Goal: Task Accomplishment & Management: Manage account settings

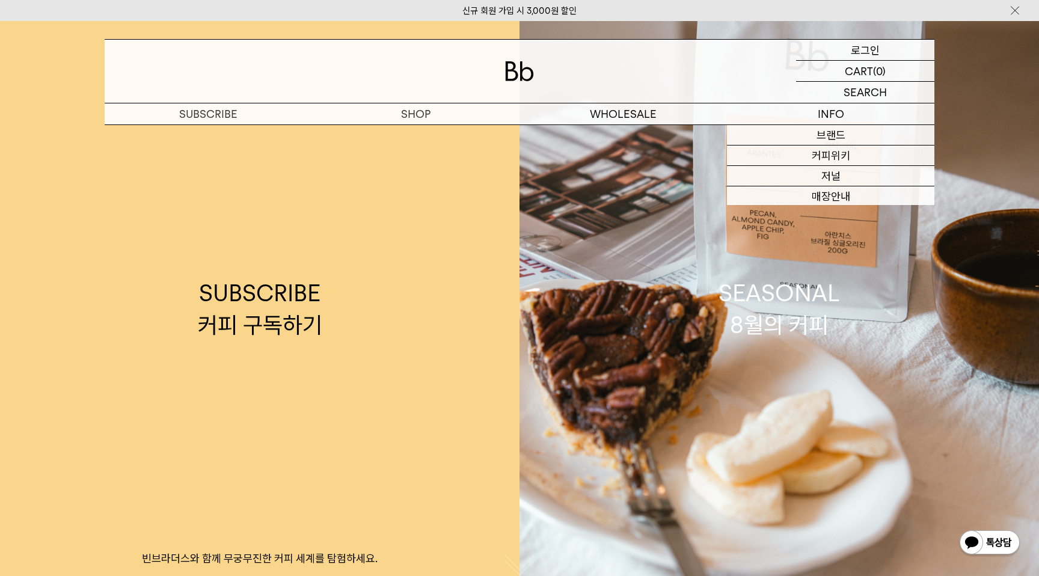
click at [877, 45] on p "로그인" at bounding box center [865, 50] width 29 height 20
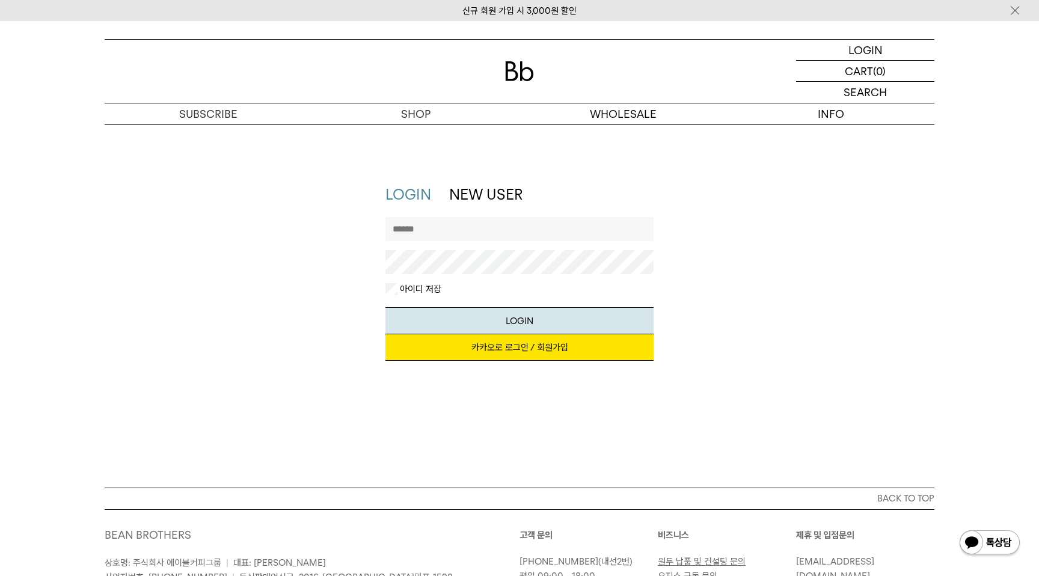
click at [503, 232] on input "text" at bounding box center [519, 229] width 269 height 24
type input "*"
click at [530, 350] on link "카카오로 로그인 / 회원가입" at bounding box center [519, 347] width 269 height 26
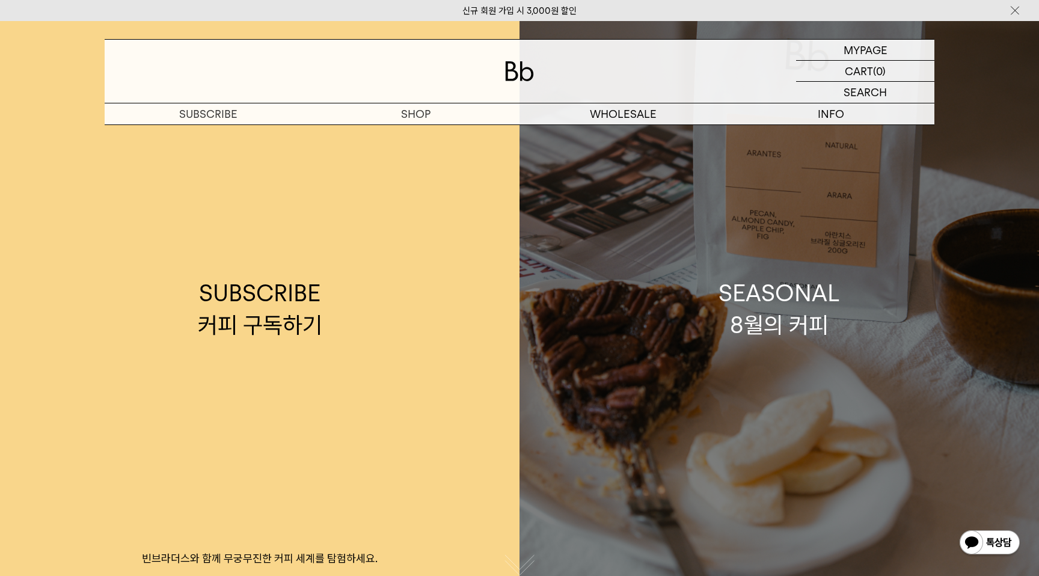
click at [635, 268] on link "SEASONAL 8월의 커피" at bounding box center [778, 309] width 519 height 576
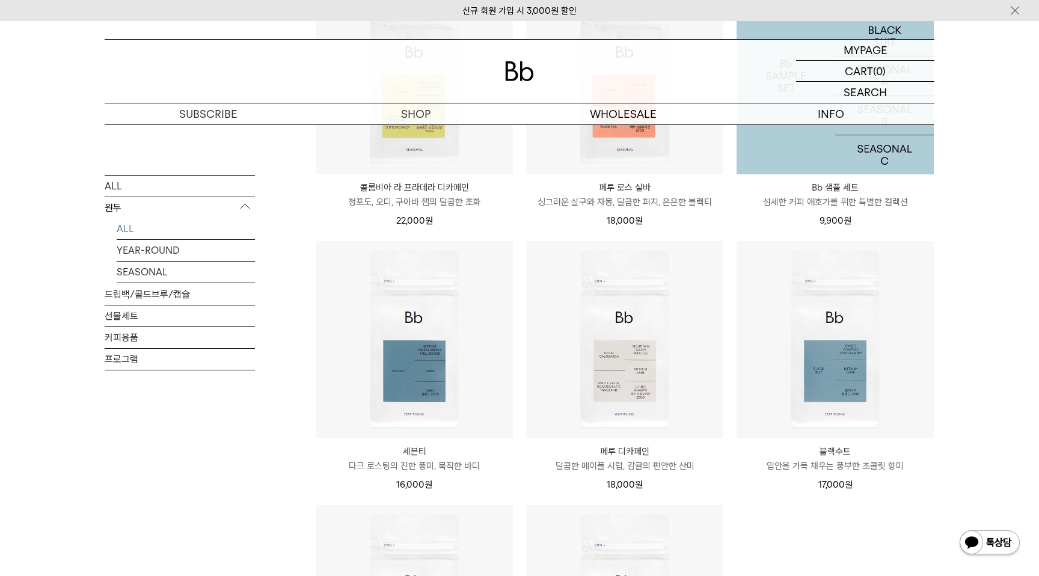
scroll to position [597, 0]
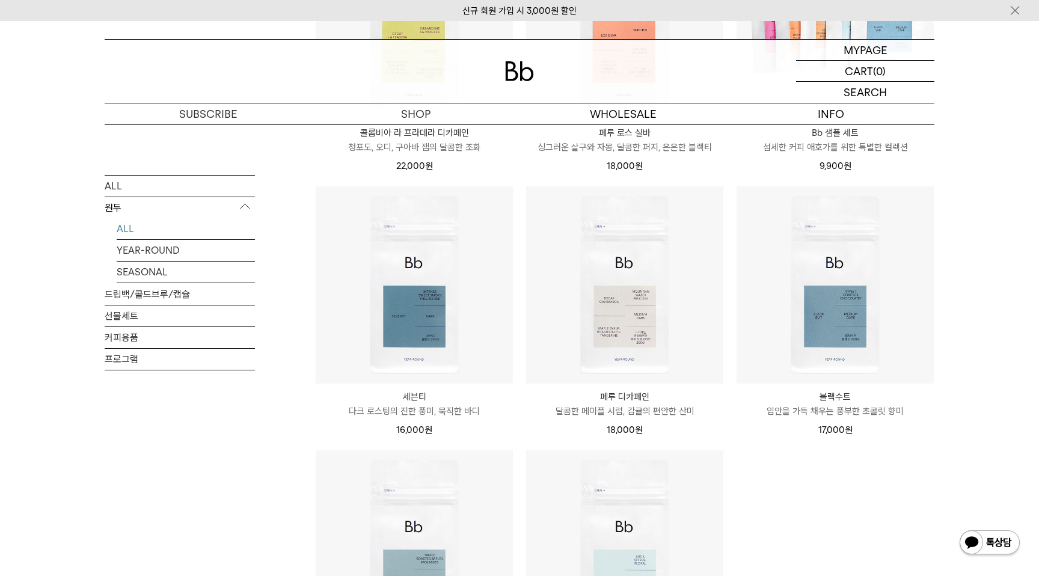
click at [973, 298] on div "SHOP 원두 ALL 원두 ALL YEAR-ROUND SEASONAL 드립백/콜드브루/캡슐 선물세트 커피용품 프로그램 원두 [PERSON_NA…" at bounding box center [519, 180] width 1039 height 1306
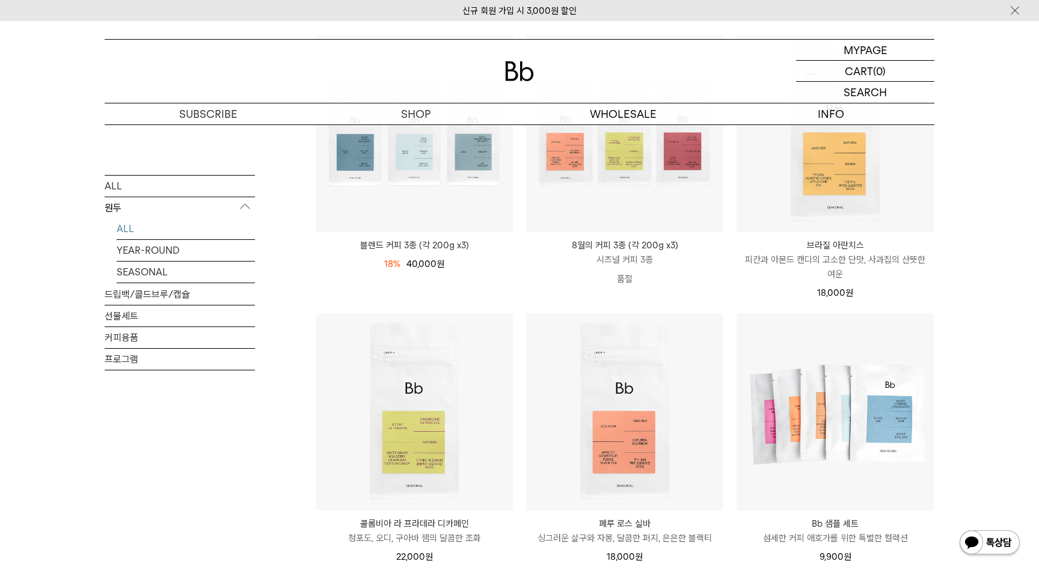
scroll to position [206, 0]
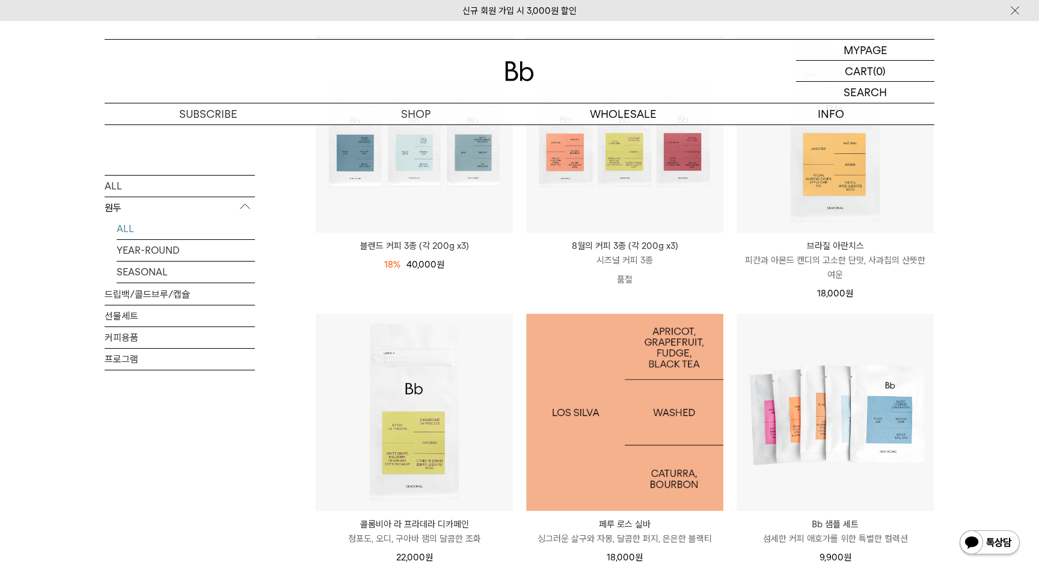
click at [537, 377] on img at bounding box center [624, 412] width 197 height 197
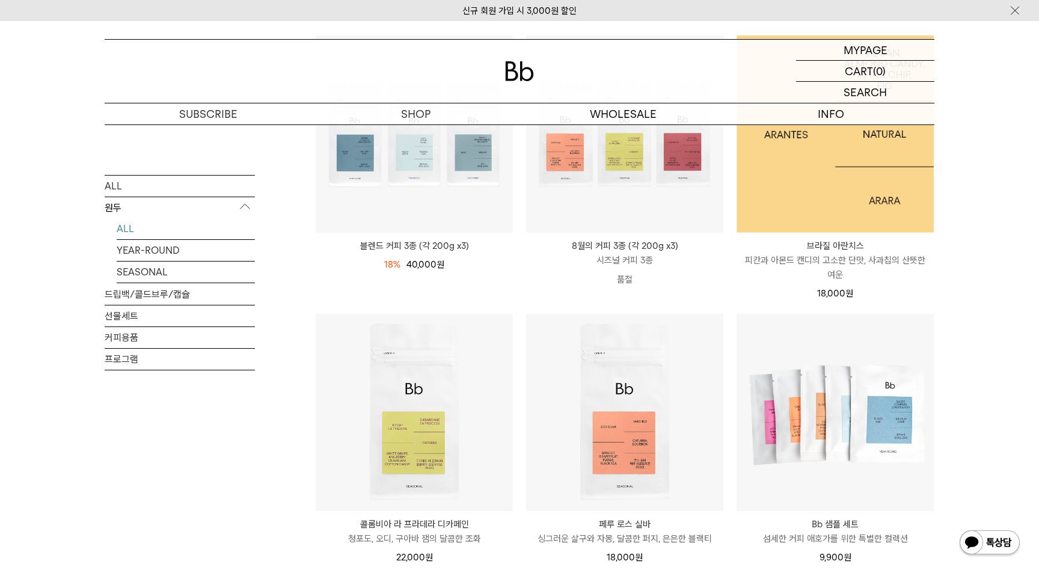
click at [757, 216] on img at bounding box center [834, 133] width 197 height 197
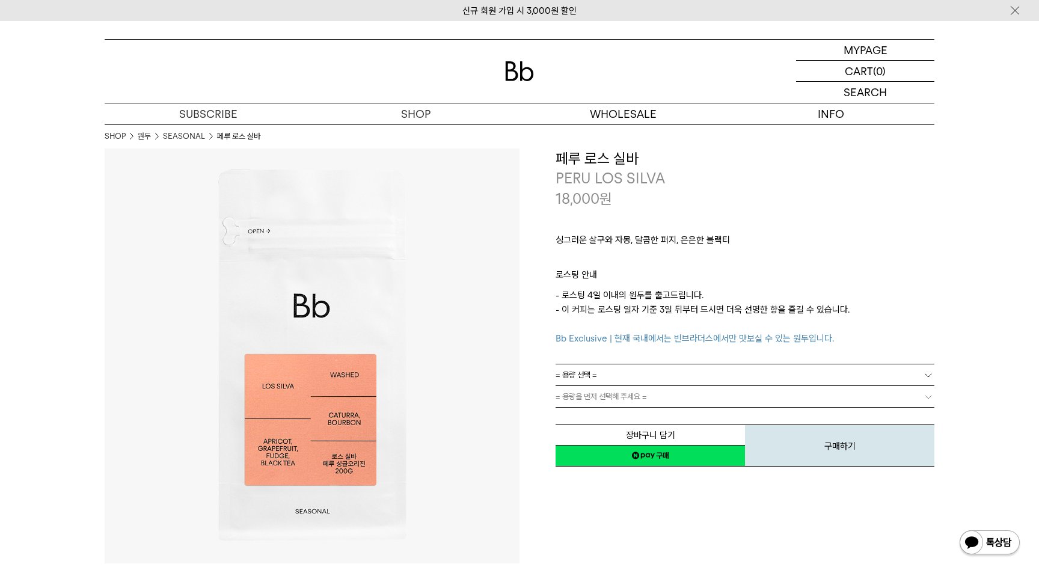
click at [621, 396] on span "= 용량을 먼저 선택해 주세요 =" at bounding box center [600, 396] width 91 height 21
click at [610, 381] on link "= 용량 선택 =" at bounding box center [744, 374] width 379 height 21
click at [620, 378] on link "= 용량 선택 =" at bounding box center [744, 374] width 379 height 21
click at [872, 51] on p "마이페이지" at bounding box center [865, 50] width 48 height 20
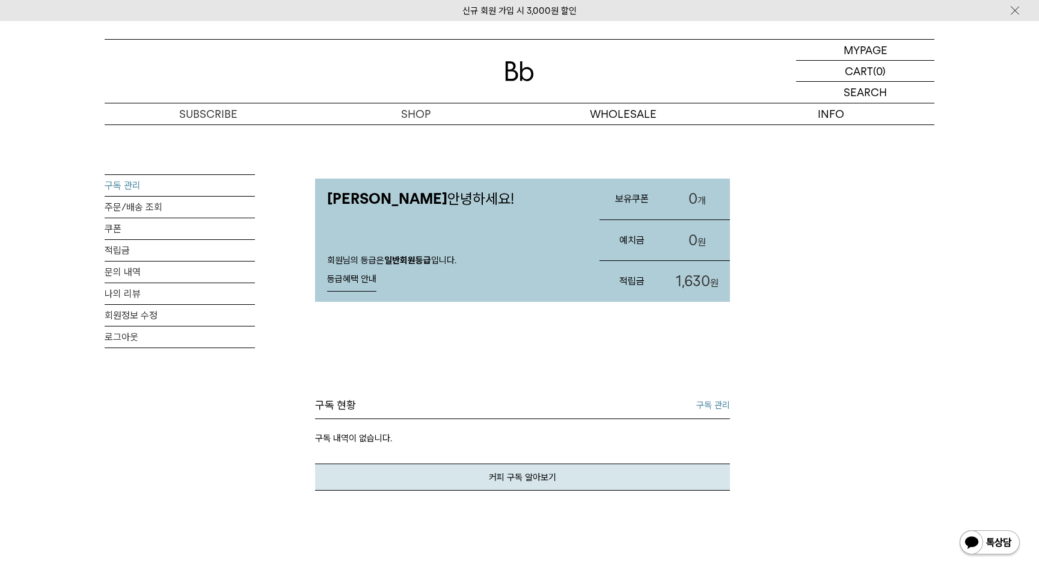
click at [123, 186] on link "구독 관리" at bounding box center [180, 185] width 150 height 21
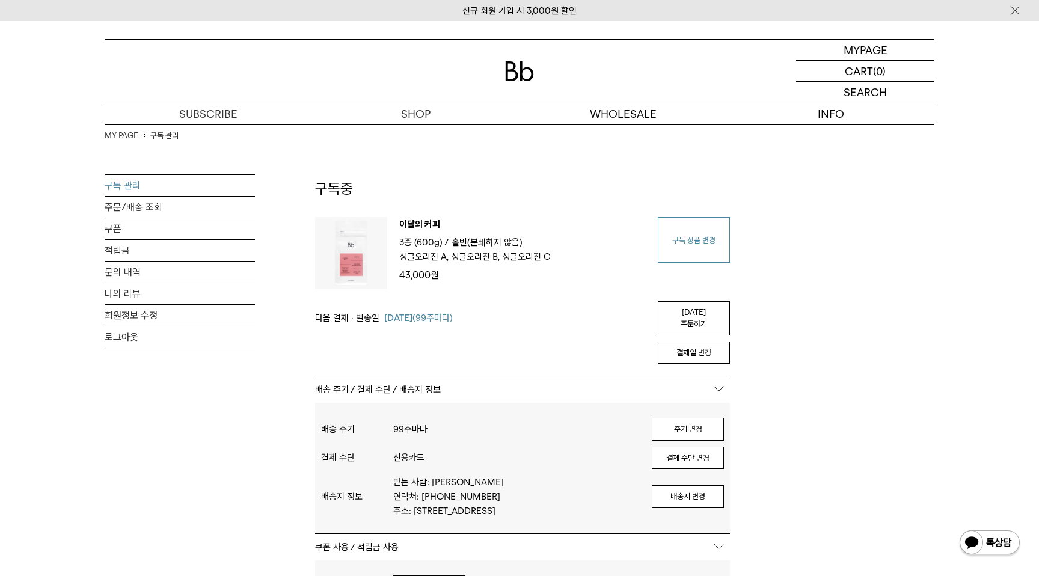
click at [696, 251] on link "구독 상품 변경" at bounding box center [694, 240] width 72 height 46
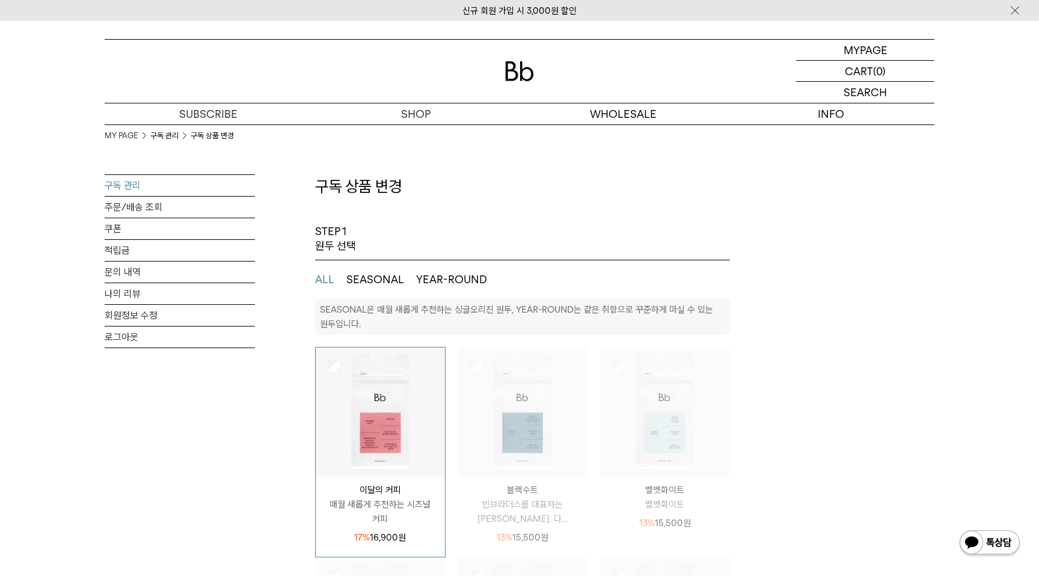
select select "**"
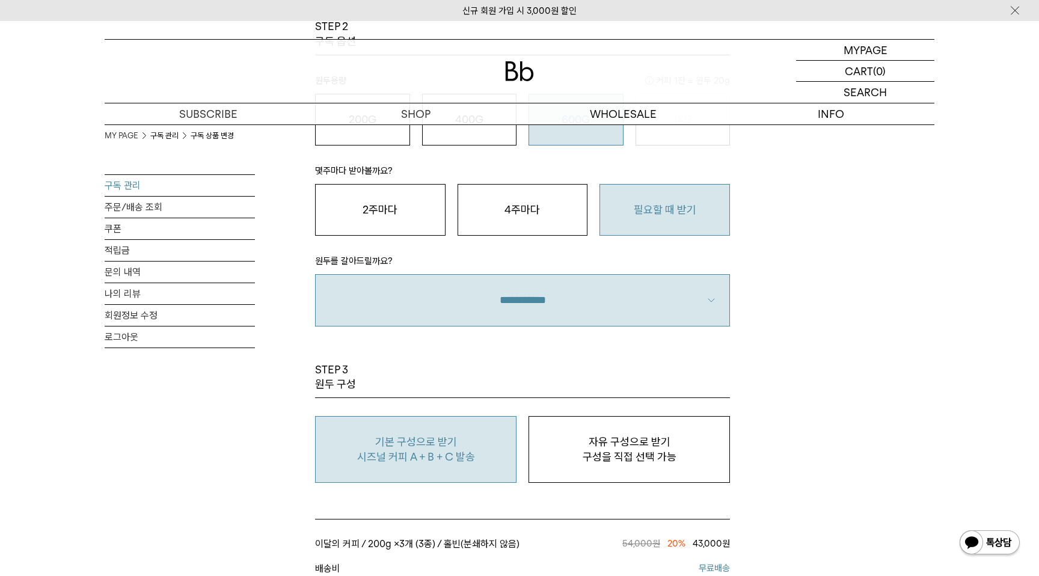
scroll to position [919, 0]
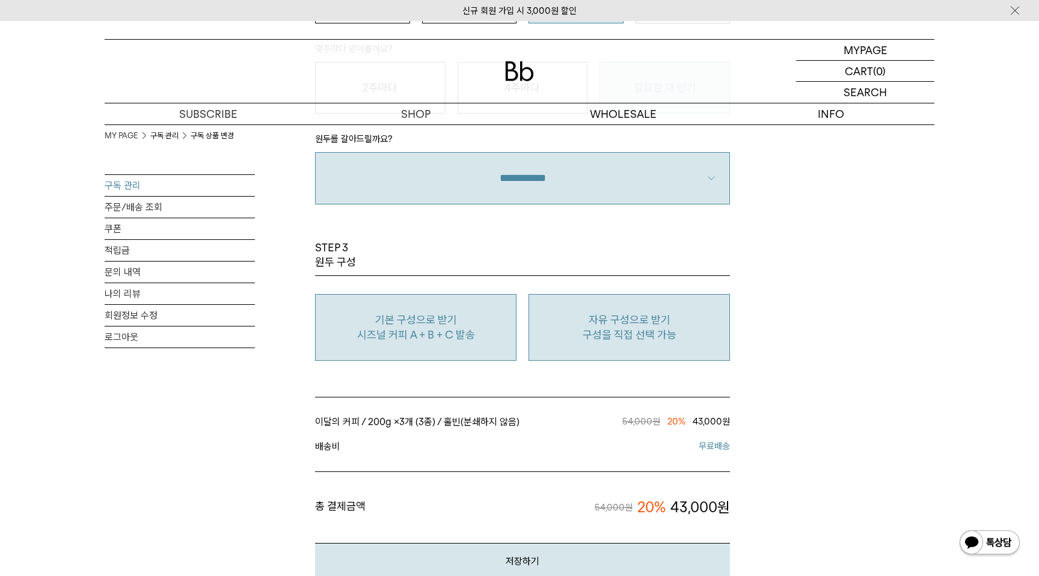
click at [616, 328] on p "구성을 직접 선택 가능" at bounding box center [629, 335] width 188 height 14
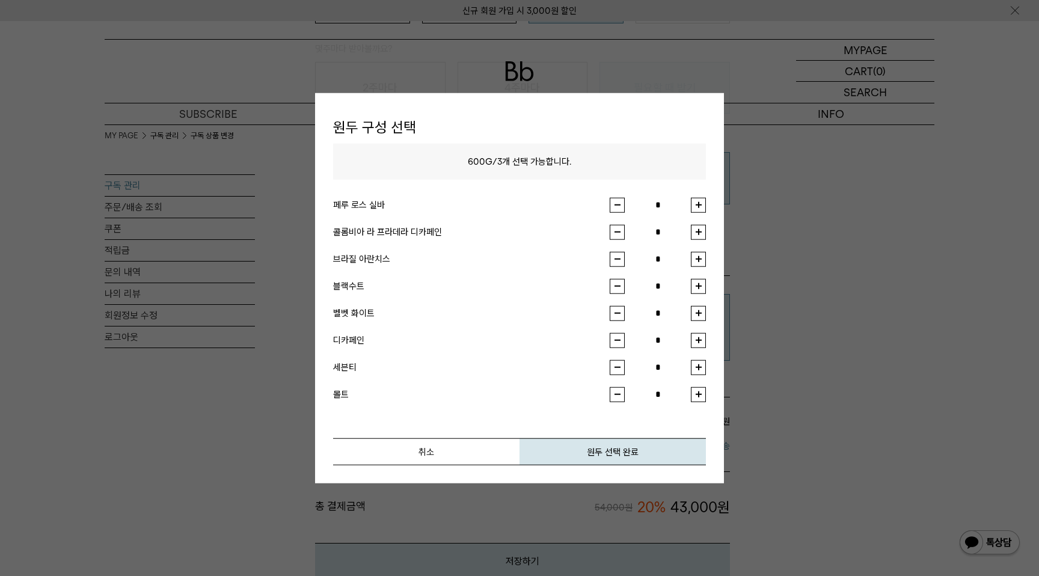
click at [697, 260] on button "button" at bounding box center [698, 258] width 15 height 15
type input "*"
click at [698, 201] on button "button" at bounding box center [698, 204] width 15 height 15
type input "*"
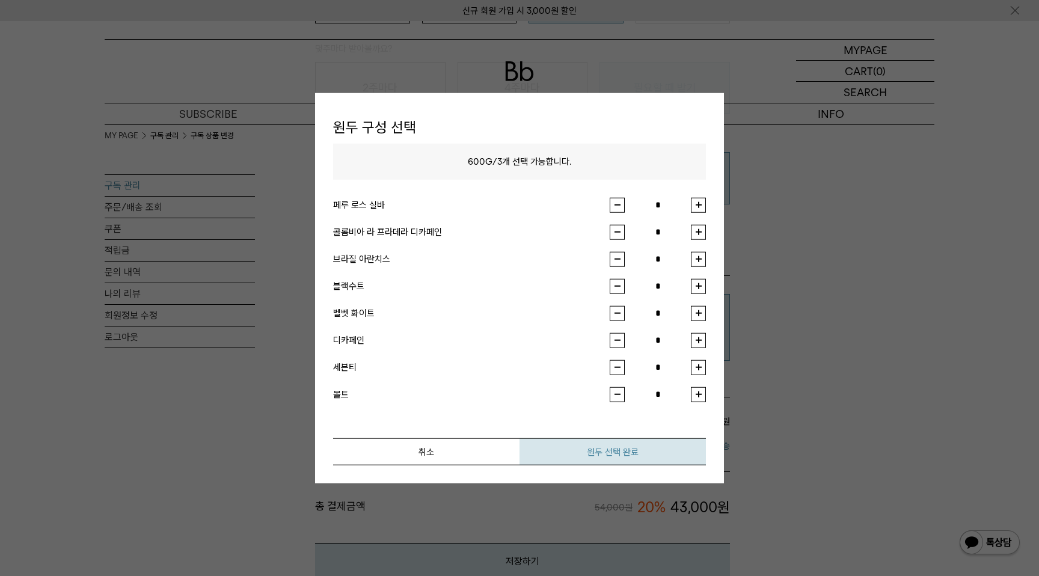
click at [611, 448] on button "원두 선택 완료" at bounding box center [612, 451] width 186 height 27
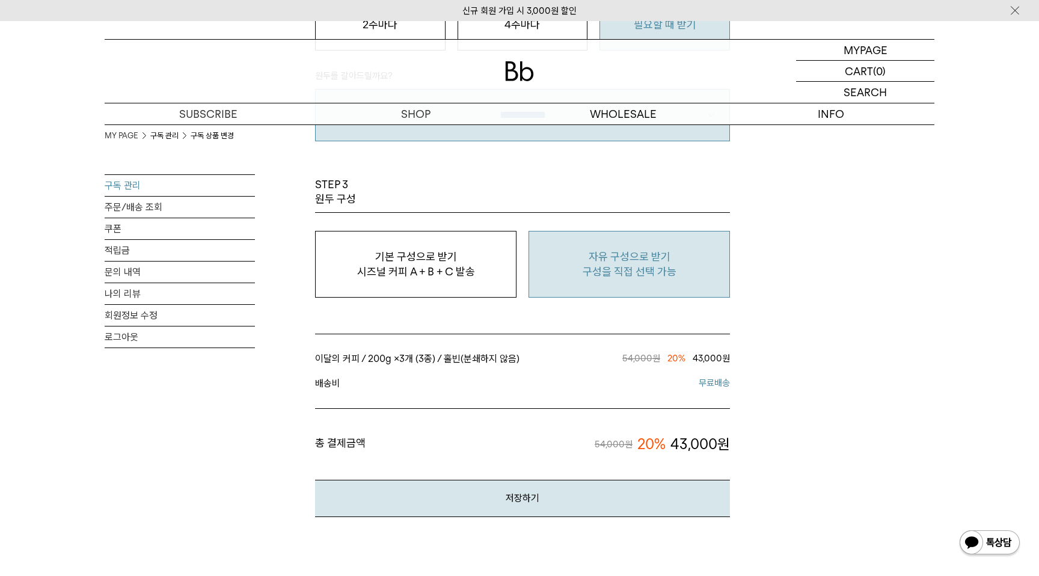
scroll to position [987, 0]
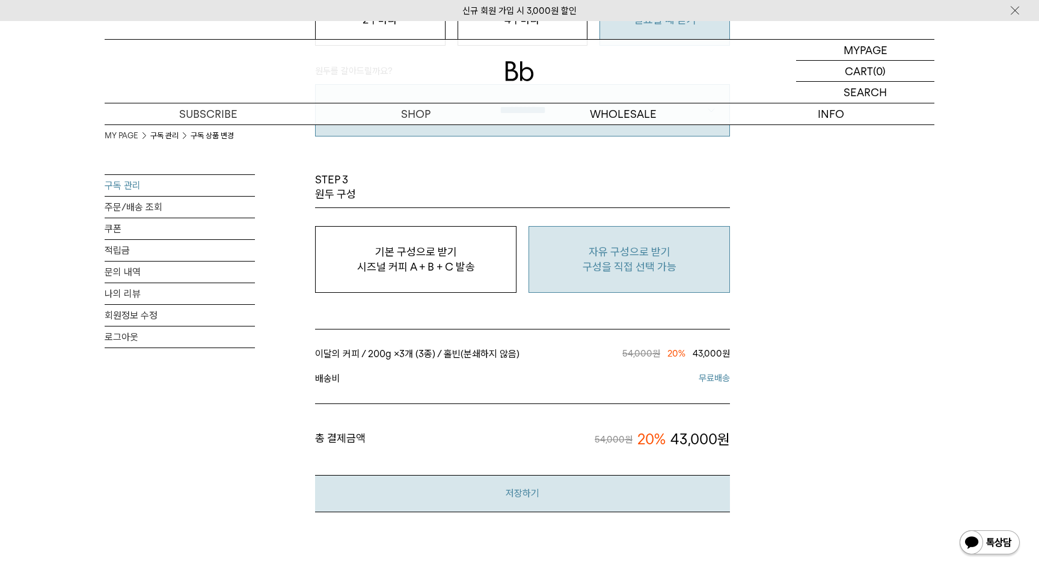
click at [619, 486] on button "저장하기" at bounding box center [522, 493] width 415 height 37
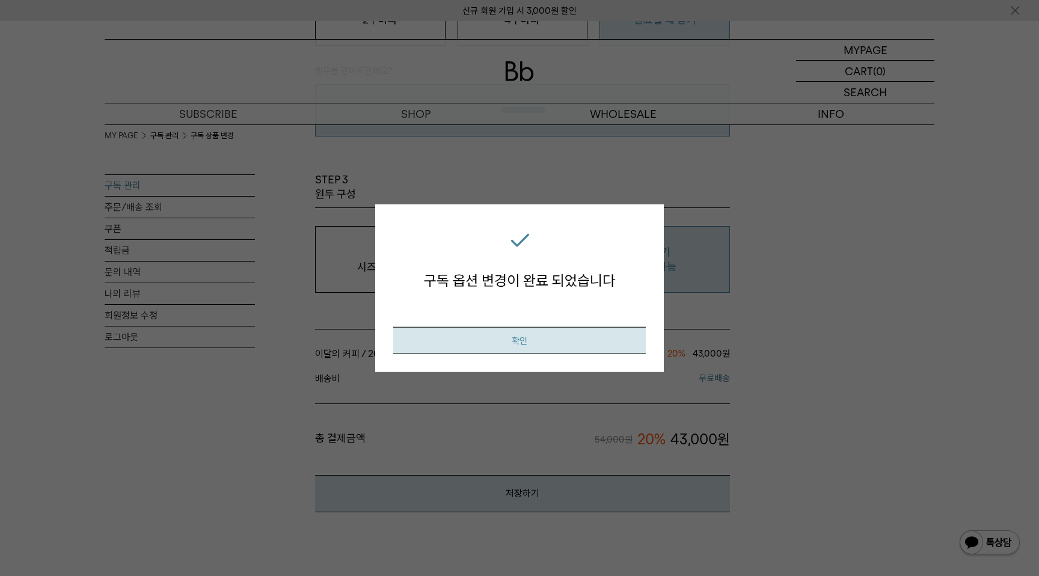
click at [554, 346] on button "확인" at bounding box center [519, 339] width 252 height 27
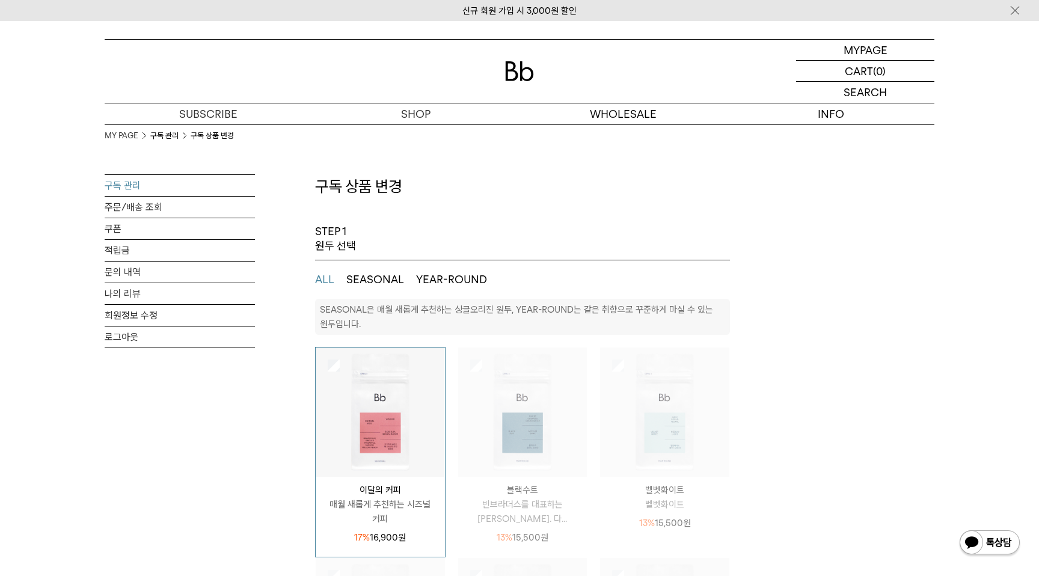
select select "**"
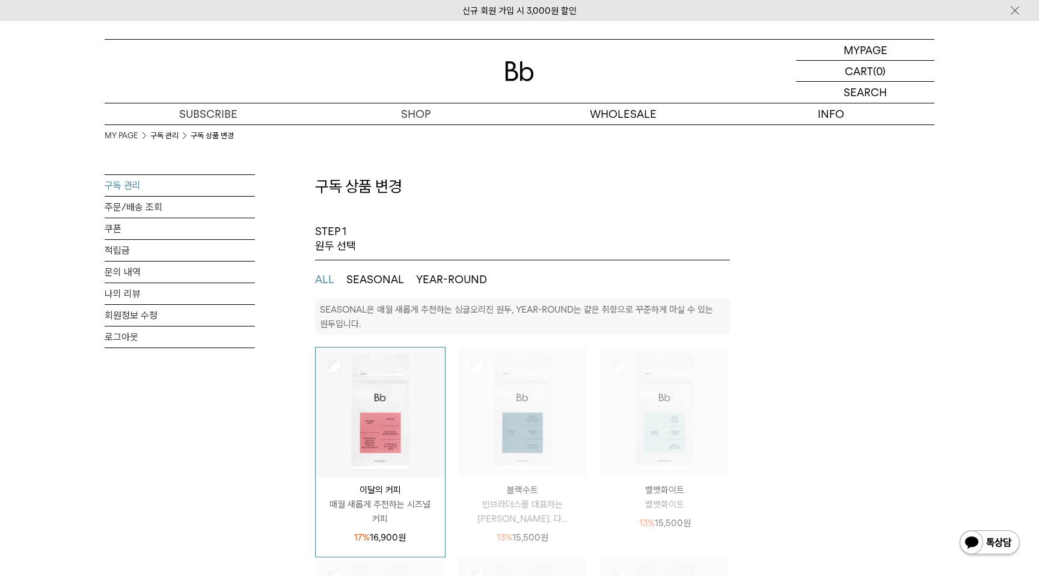
click at [127, 191] on link "구독 관리" at bounding box center [180, 185] width 150 height 21
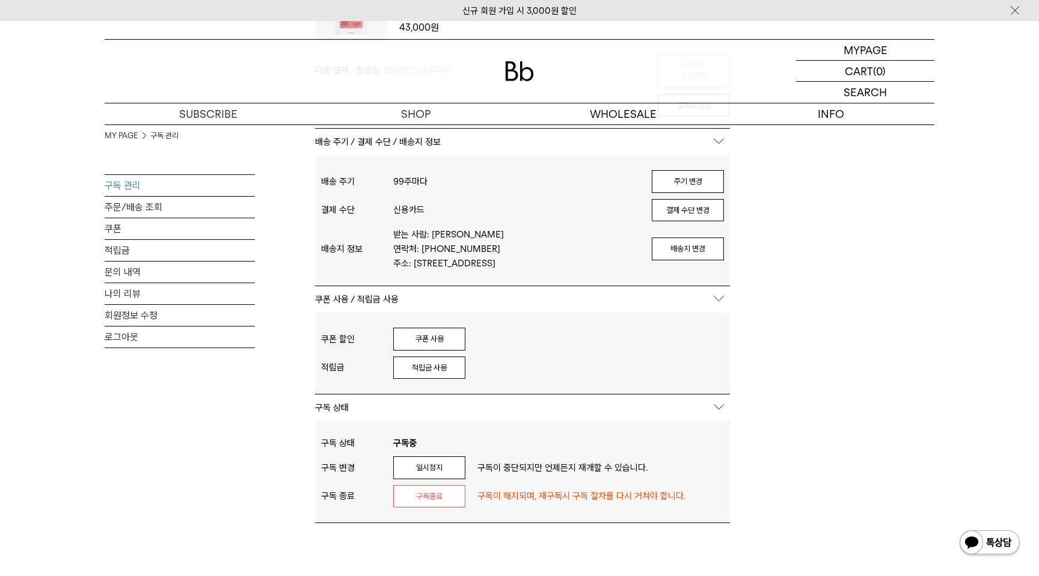
scroll to position [248, 0]
click at [461, 341] on button "쿠폰 사용" at bounding box center [429, 338] width 72 height 23
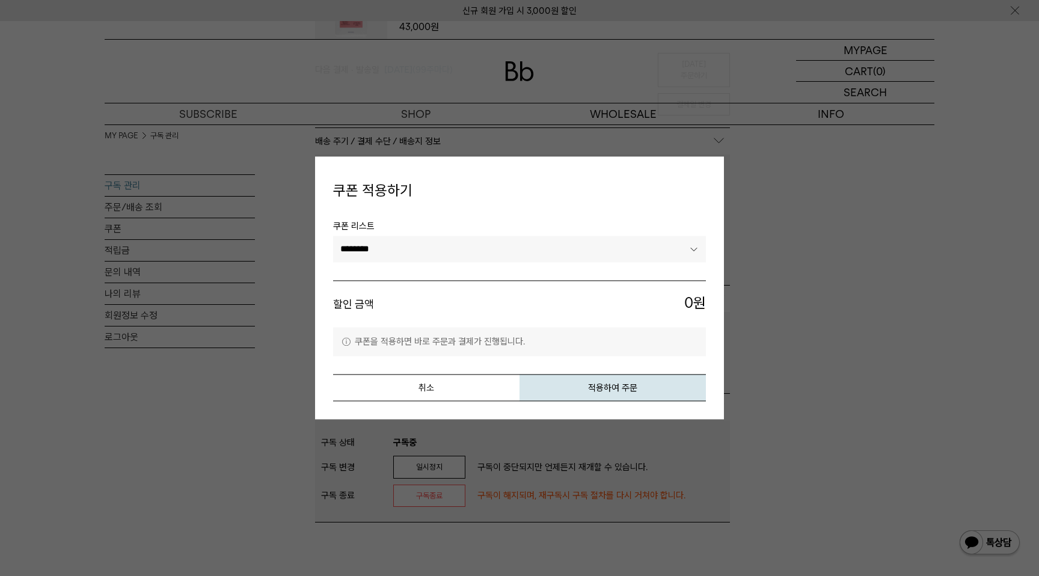
click at [604, 246] on select "********" at bounding box center [519, 249] width 373 height 26
click at [333, 236] on select "********" at bounding box center [519, 249] width 373 height 26
click at [436, 379] on button "취소" at bounding box center [426, 388] width 186 height 27
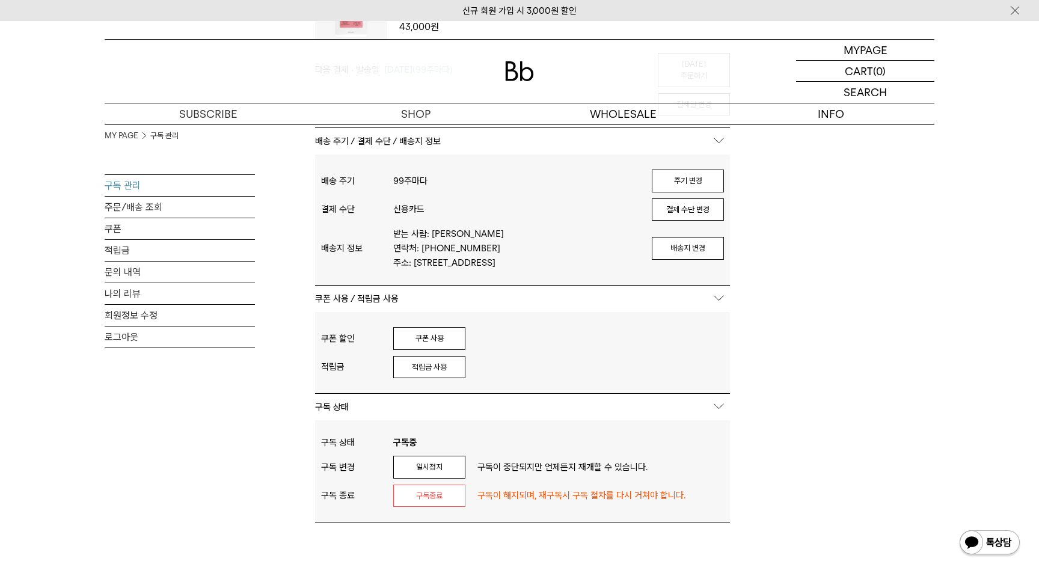
click at [871, 337] on div "MY PAGE 구독 관리 구독 관리 주문/배송 조회 쿠폰 적립금 문의 내역 나의 리뷰 회원정보 수정 로그아웃 구독중 구독 번호 : 52678 …" at bounding box center [520, 308] width 830 height 865
click at [418, 374] on button "적립금 사용" at bounding box center [429, 367] width 72 height 23
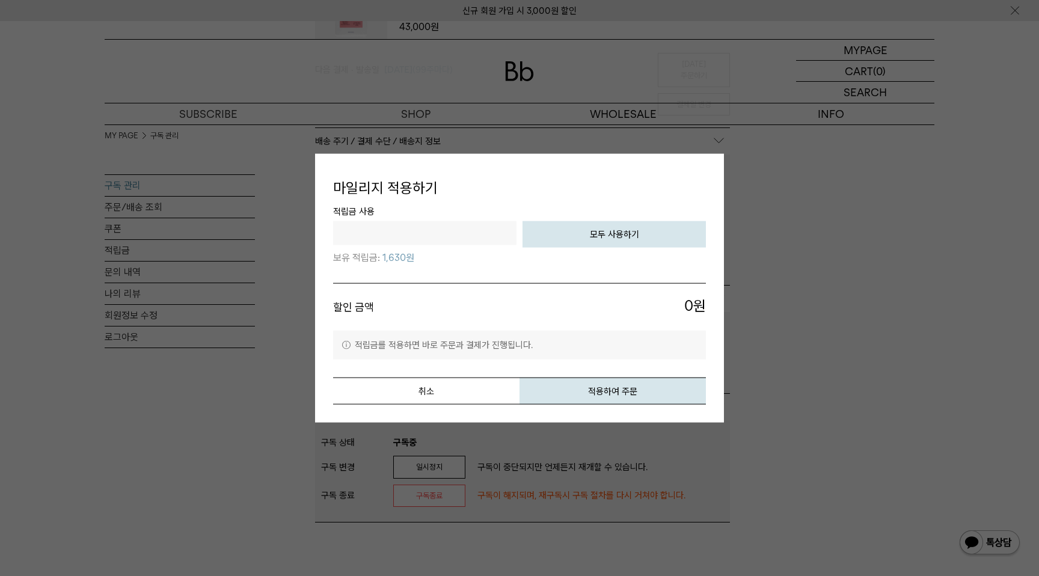
click at [593, 228] on button "모두 사용하기" at bounding box center [613, 234] width 183 height 26
type input "****"
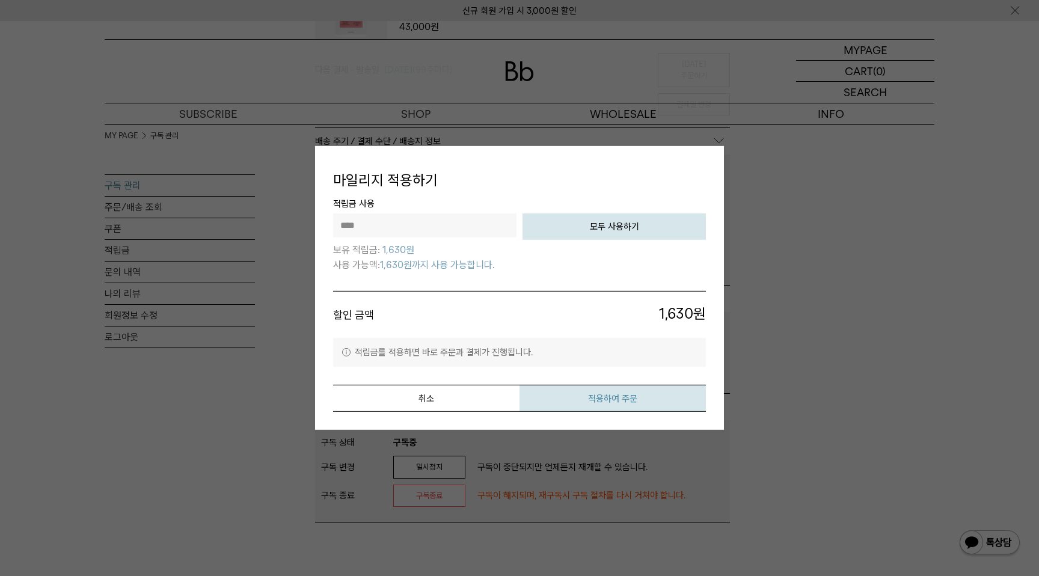
click at [595, 401] on button "적용하여 주문" at bounding box center [612, 398] width 186 height 27
click at [421, 396] on button "취소" at bounding box center [426, 398] width 186 height 27
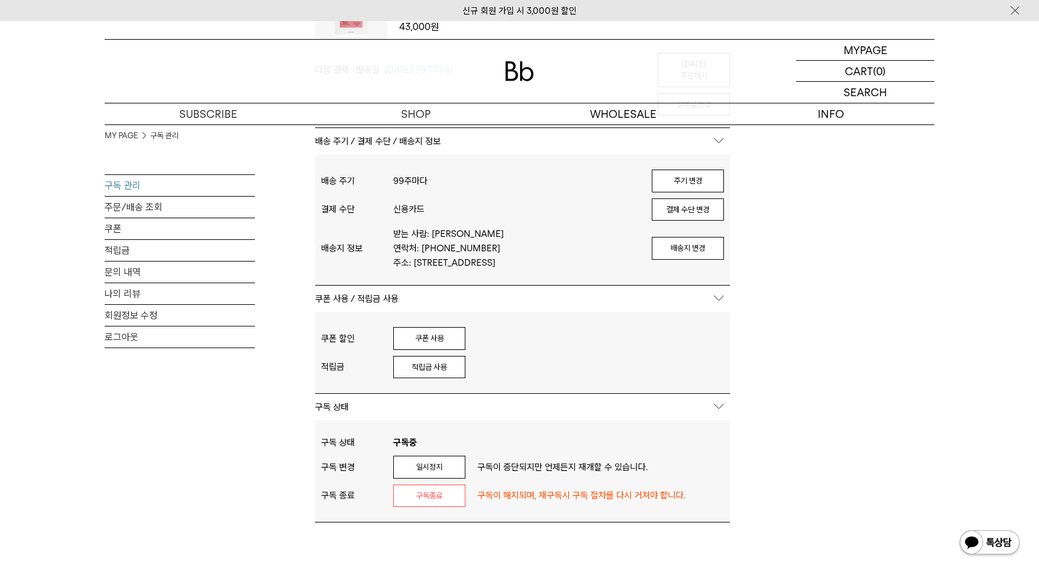
click at [828, 329] on div "MY PAGE 구독 관리 구독 관리 주문/배송 조회 쿠폰 적립금 문의 내역 나의 리뷰 회원정보 수정 로그아웃 구독중 구독 번호 : 52678 …" at bounding box center [520, 308] width 830 height 865
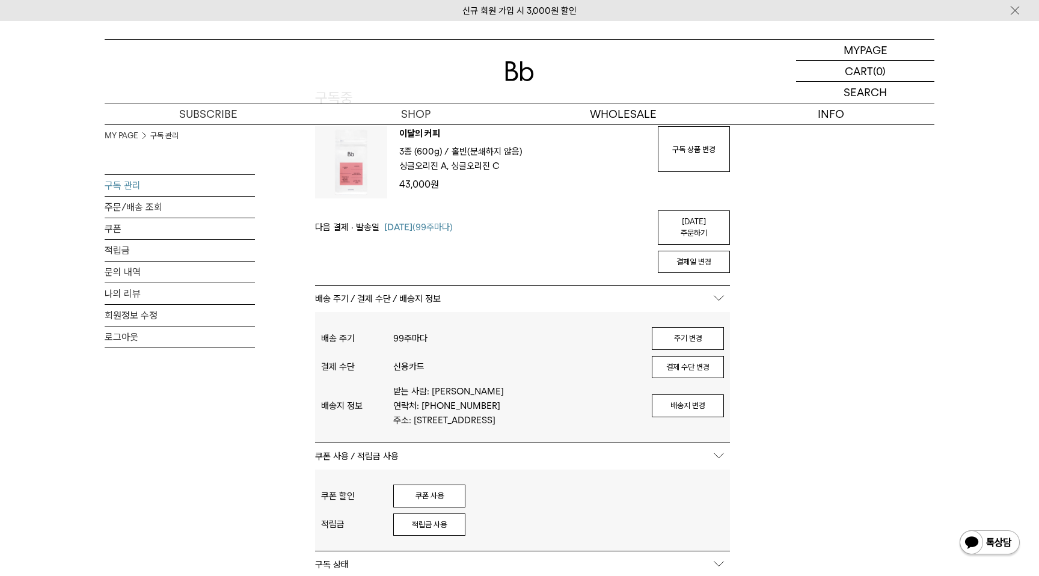
scroll to position [0, 0]
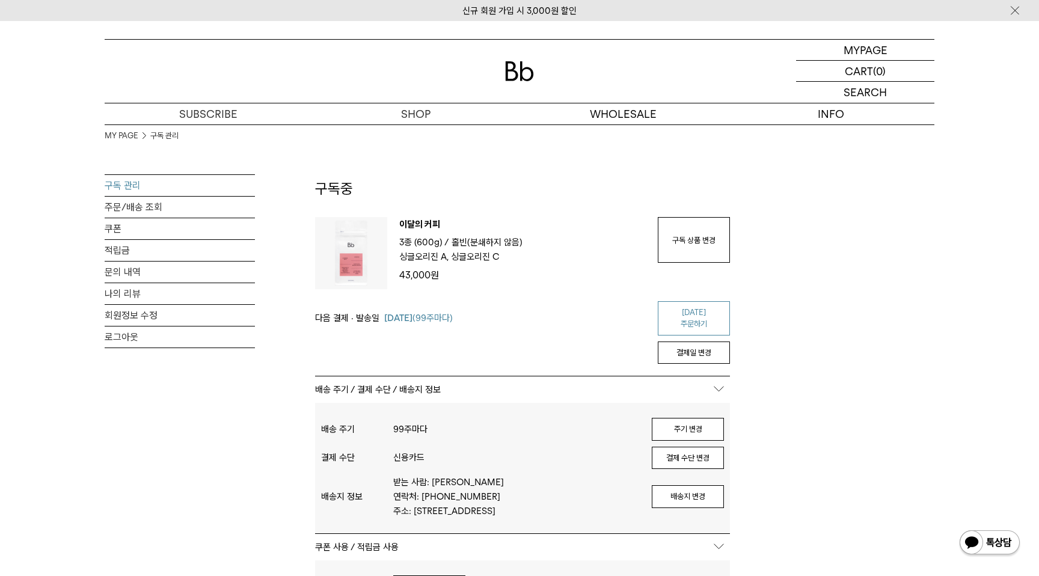
click at [706, 311] on link "오늘 주문하기" at bounding box center [694, 318] width 72 height 34
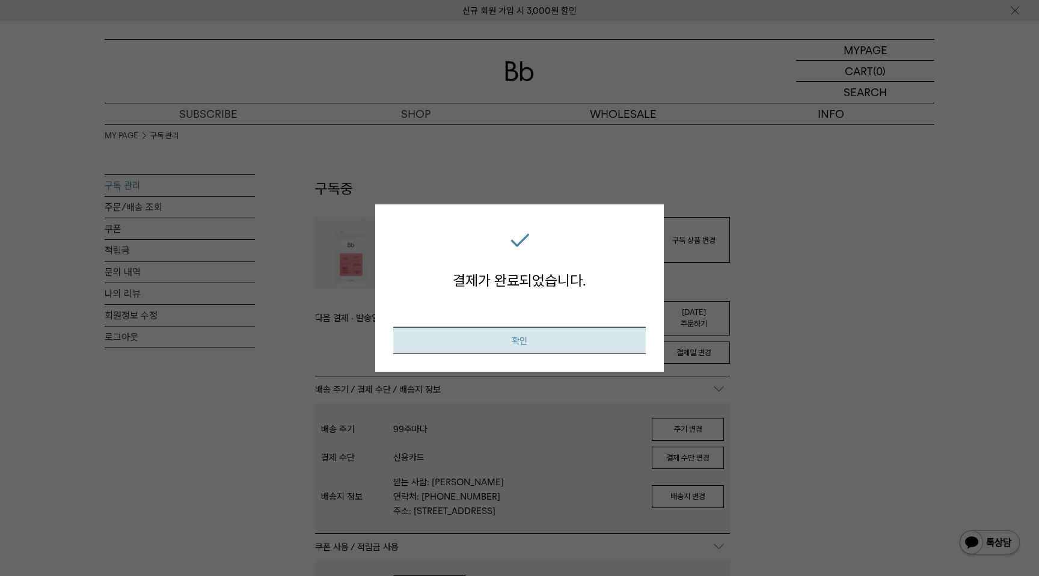
click at [522, 339] on button "확인" at bounding box center [519, 339] width 252 height 27
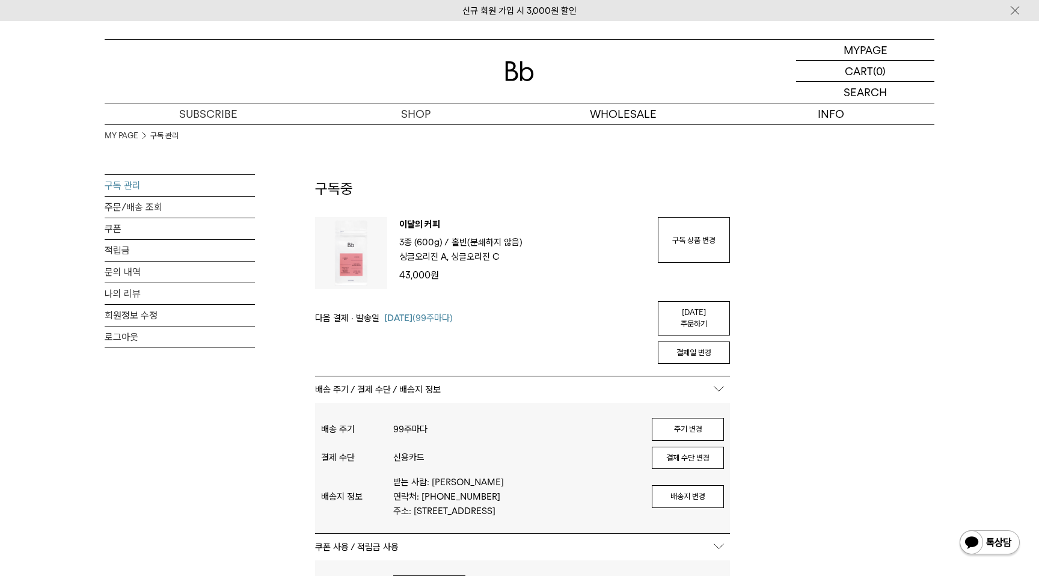
click at [869, 318] on div "MY PAGE 구독 관리 구독 관리 주문/배송 조회 쿠폰 적립금 문의 내역 나의 리뷰 회원정보 수정 로그아웃 구독중 구독 번호 : 52678 …" at bounding box center [520, 556] width 830 height 865
